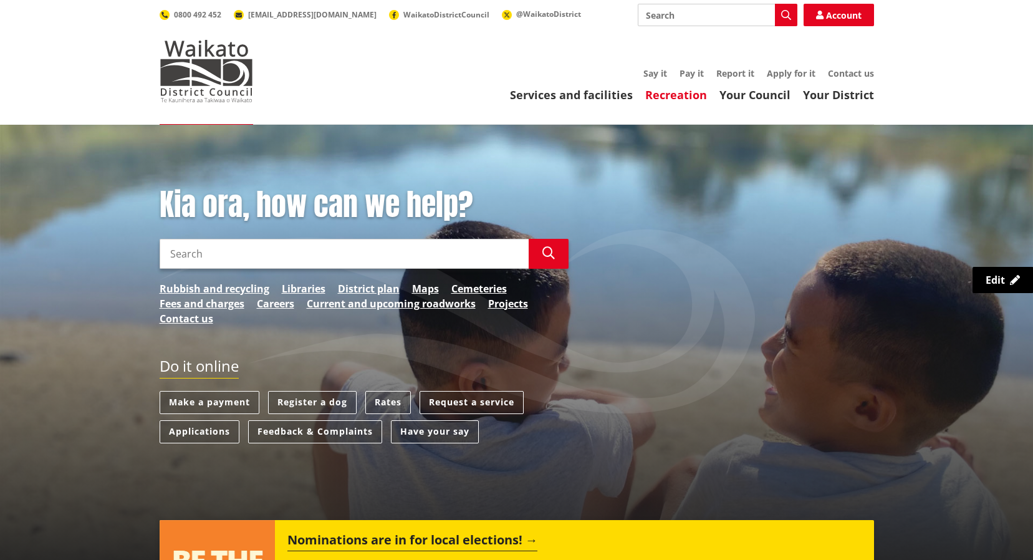
click at [681, 96] on link "Recreation" at bounding box center [676, 94] width 62 height 15
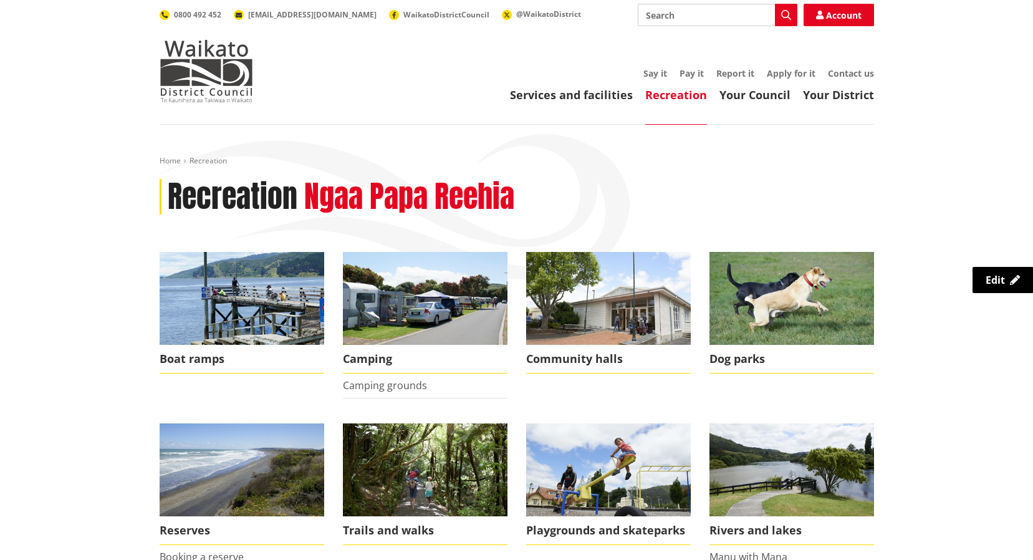
click at [619, 95] on link "Services and facilities" at bounding box center [571, 94] width 123 height 15
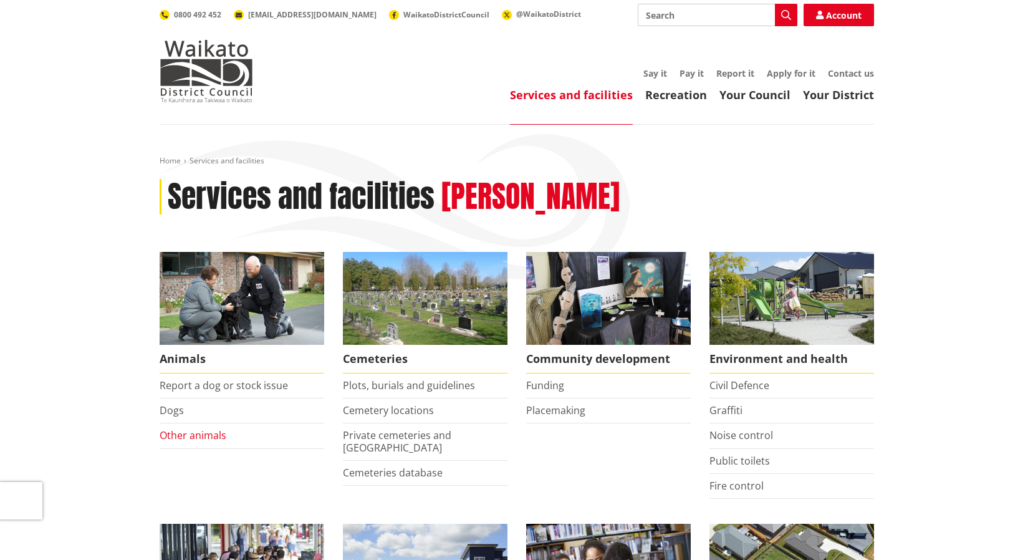
click at [201, 439] on link "Other animals" at bounding box center [193, 435] width 67 height 14
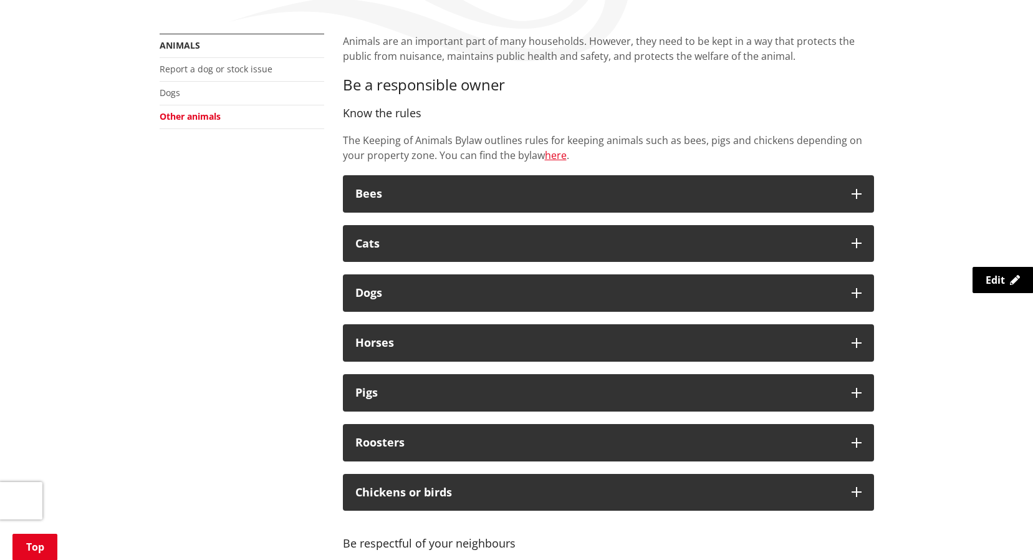
scroll to position [249, 0]
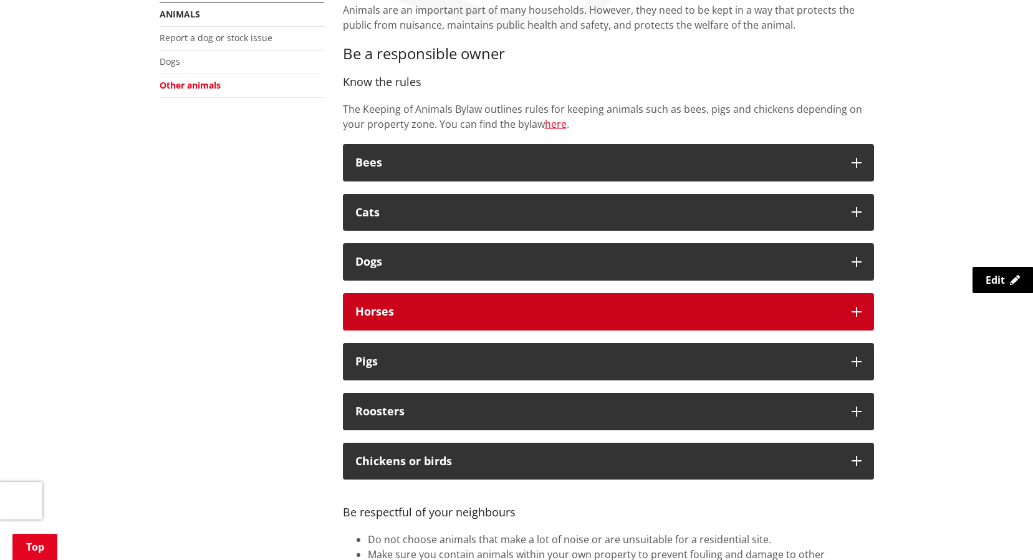
click at [854, 306] on button "Horses" at bounding box center [608, 311] width 531 height 37
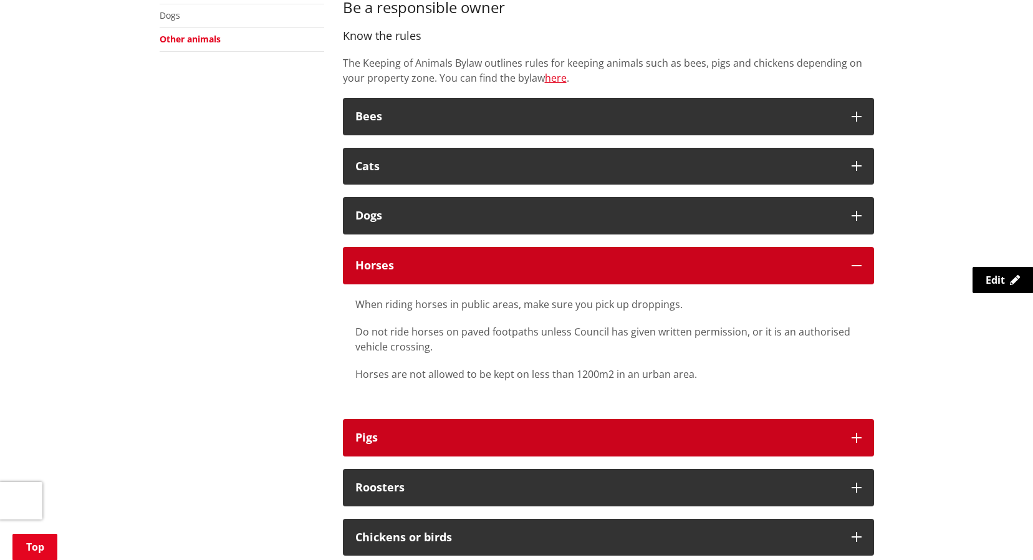
scroll to position [187, 0]
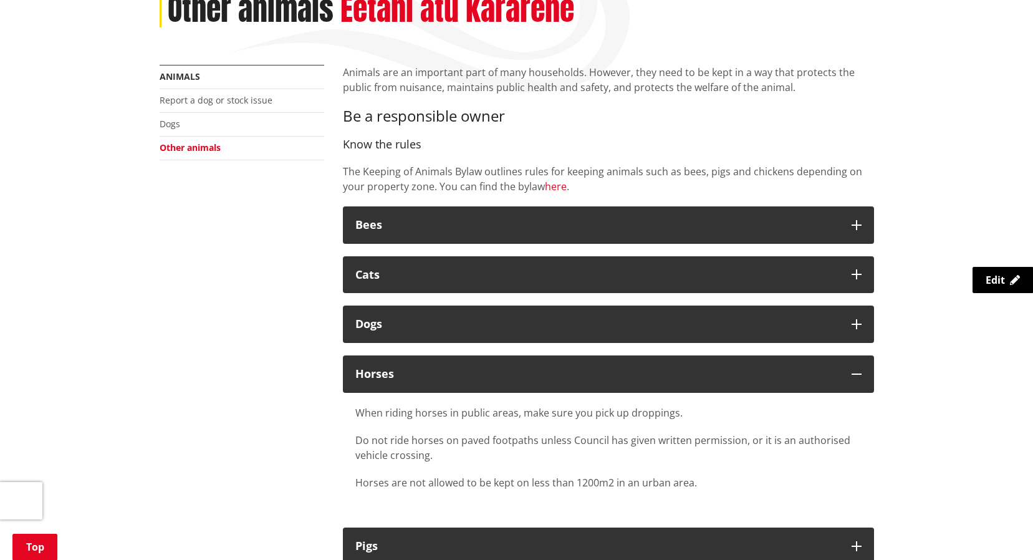
click at [561, 185] on link "here" at bounding box center [556, 187] width 22 height 14
